Goal: Find specific page/section: Find specific page/section

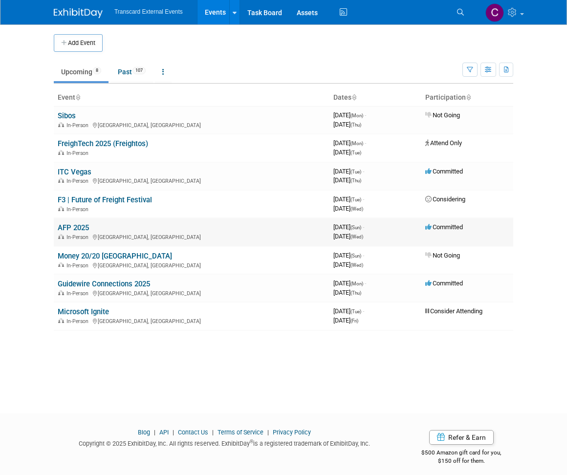
click at [77, 227] on link "AFP 2025" at bounding box center [73, 227] width 31 height 9
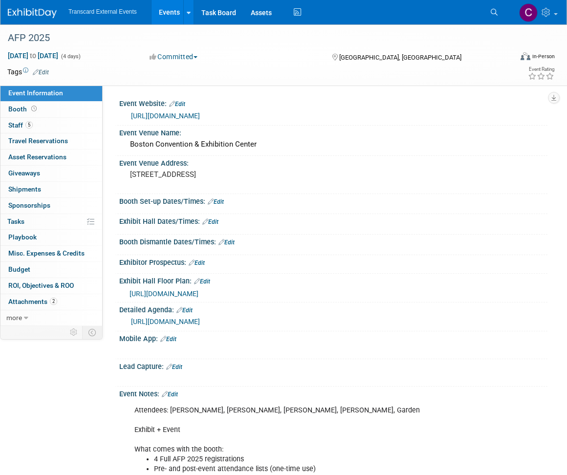
click at [200, 321] on link "[URL][DOMAIN_NAME]" at bounding box center [165, 322] width 69 height 8
click at [200, 117] on link "[URL][DOMAIN_NAME]" at bounding box center [165, 116] width 69 height 8
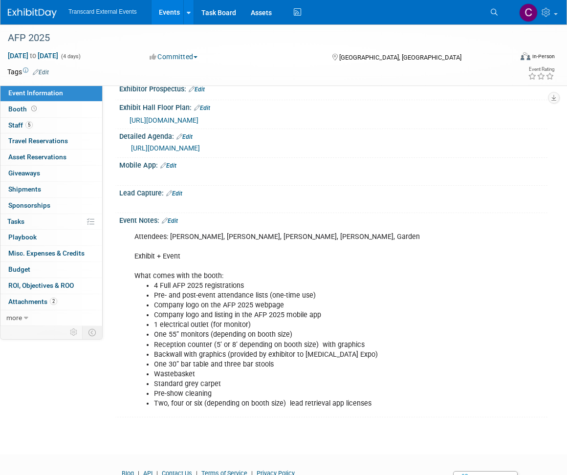
scroll to position [221, 0]
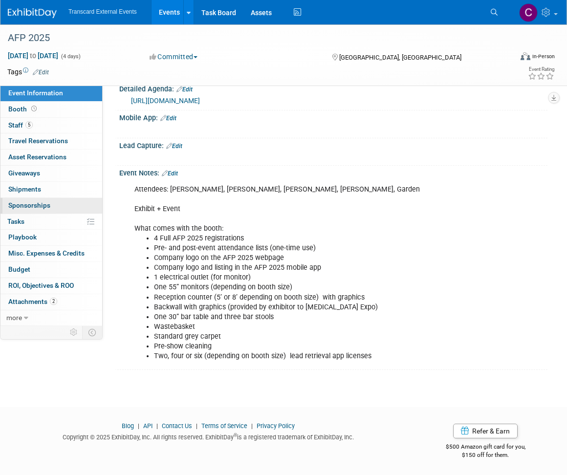
click at [37, 204] on span "Sponsorships 0" at bounding box center [29, 205] width 42 height 8
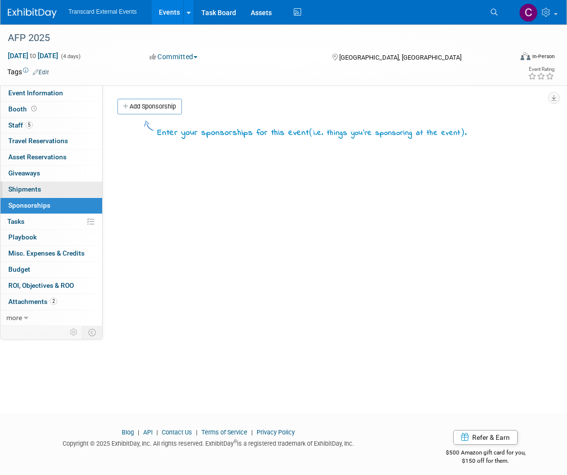
click at [47, 191] on link "0 Shipments 0" at bounding box center [51, 190] width 102 height 16
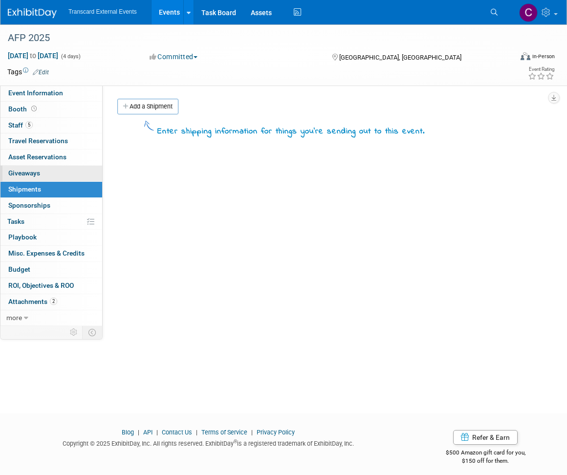
click at [46, 167] on link "0 Giveaways 0" at bounding box center [51, 174] width 102 height 16
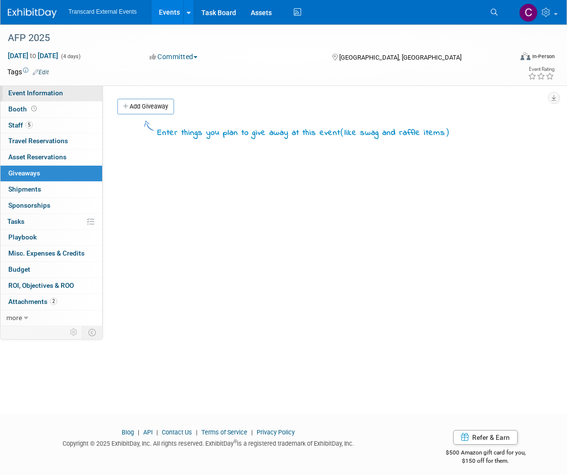
click at [49, 98] on link "Event Information" at bounding box center [51, 94] width 102 height 16
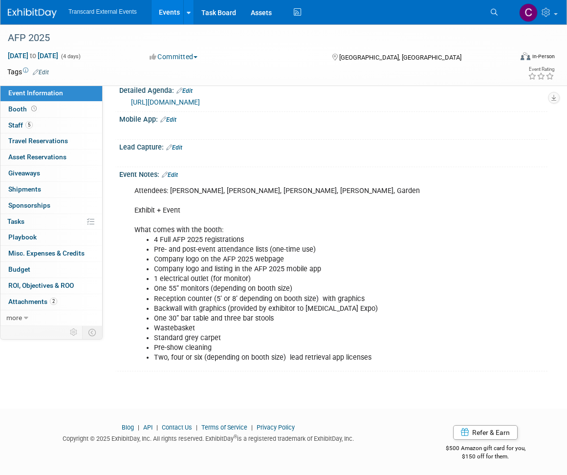
scroll to position [221, 0]
